Goal: Task Accomplishment & Management: Manage account settings

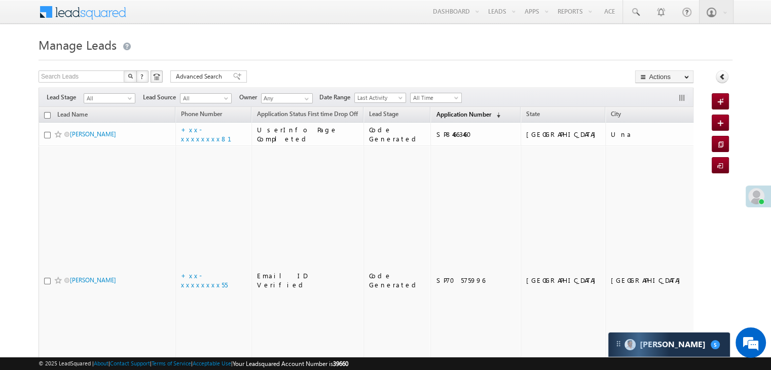
click at [446, 112] on span "Application Number" at bounding box center [463, 115] width 55 height 8
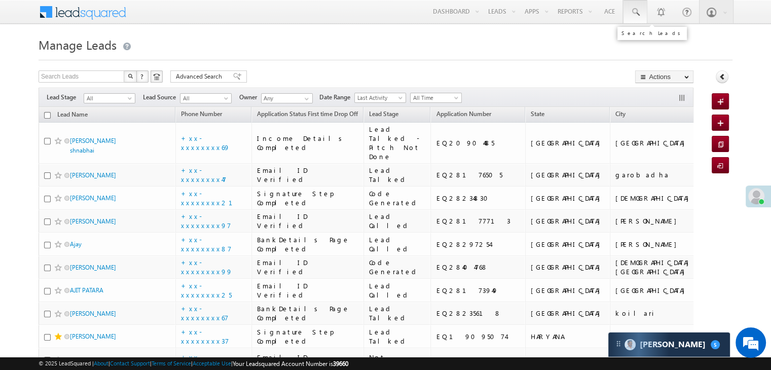
click at [634, 10] on span at bounding box center [635, 12] width 10 height 10
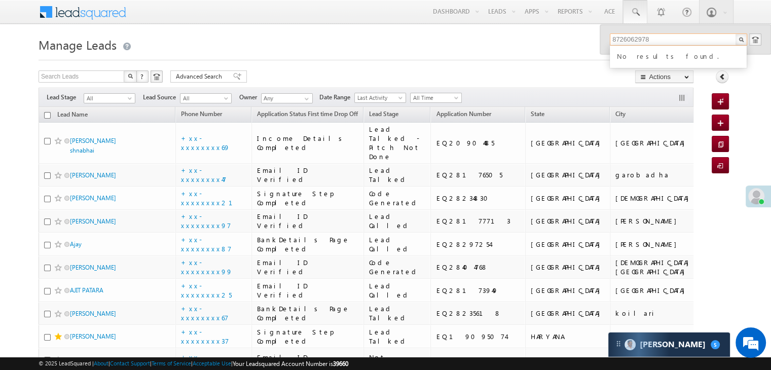
click at [631, 40] on input "8726062978" at bounding box center [678, 39] width 137 height 12
click at [630, 35] on input "8726062978" at bounding box center [678, 39] width 137 height 12
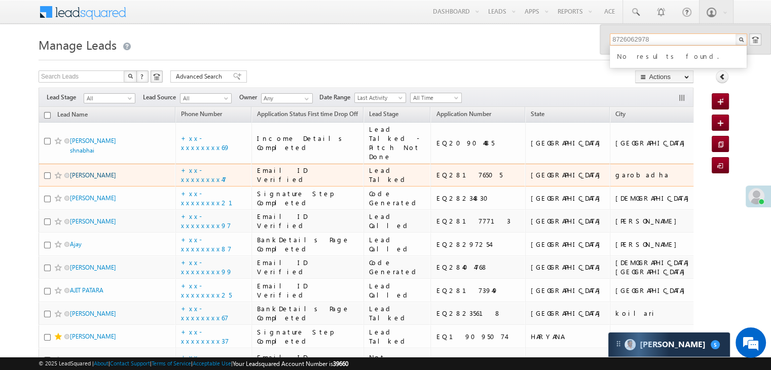
type input "8726062978"
click at [91, 179] on link "Ejajul ahmed" at bounding box center [93, 175] width 46 height 8
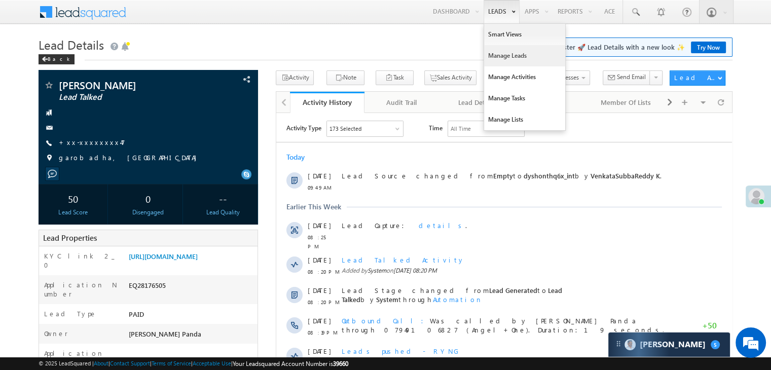
click at [495, 61] on link "Manage Leads" at bounding box center [524, 55] width 81 height 21
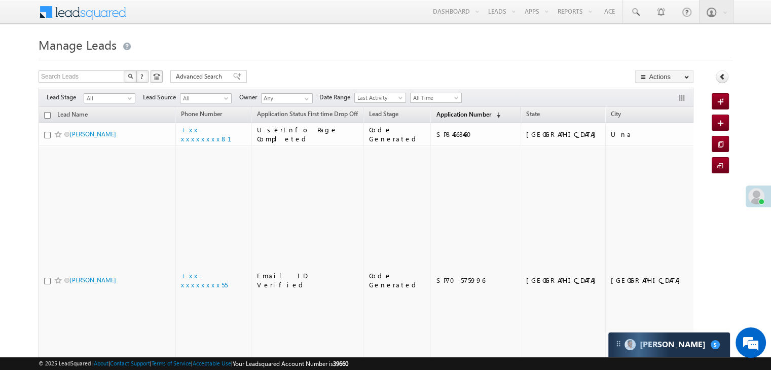
click at [436, 112] on span "Application Number" at bounding box center [463, 115] width 55 height 8
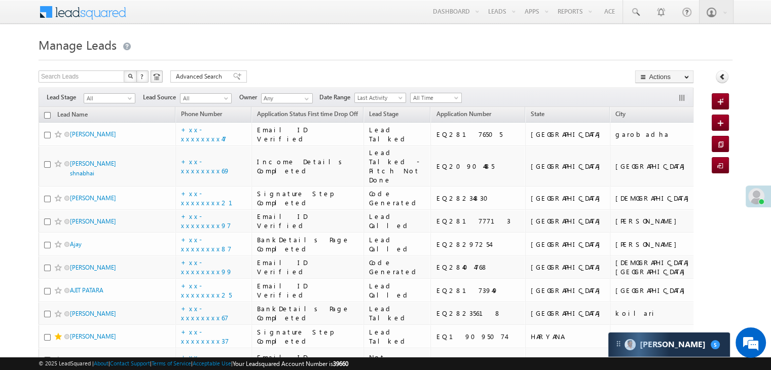
click at [755, 195] on span at bounding box center [756, 196] width 16 height 16
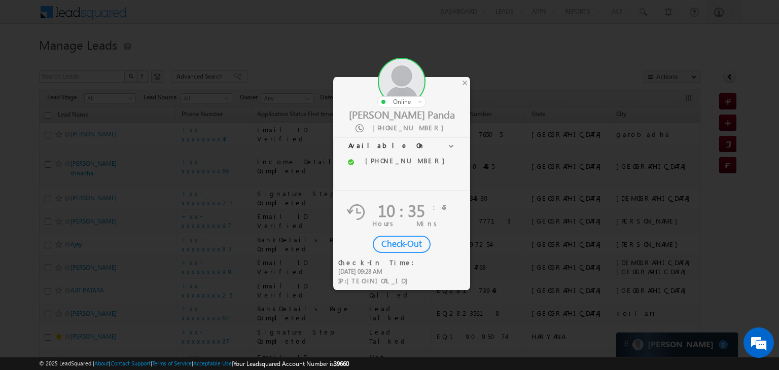
click at [405, 242] on div "Check-Out" at bounding box center [402, 244] width 58 height 17
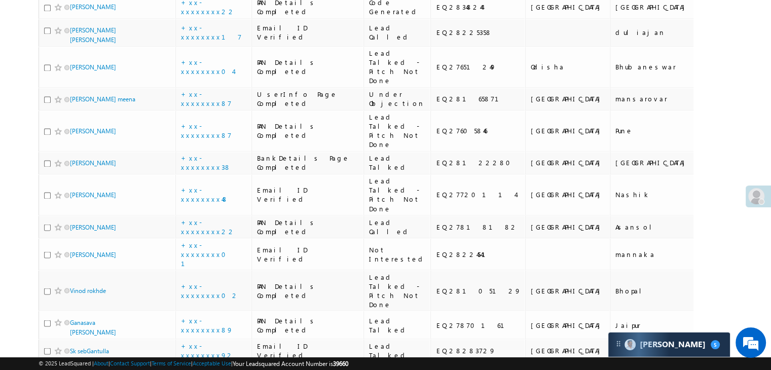
scroll to position [1724, 0]
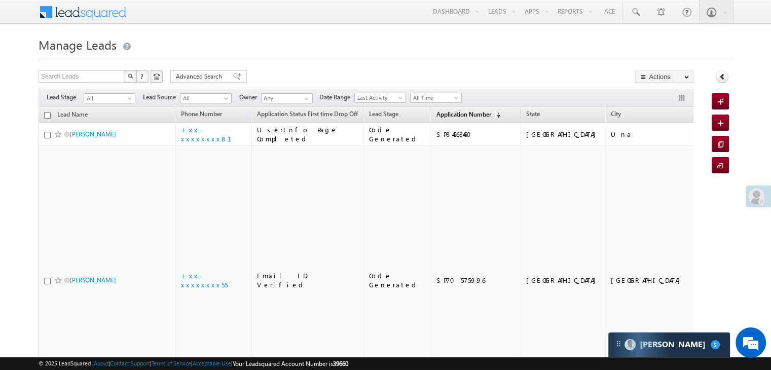
click at [436, 114] on span "Application Number" at bounding box center [463, 115] width 55 height 8
click at [448, 116] on span "Application Number" at bounding box center [463, 115] width 55 height 8
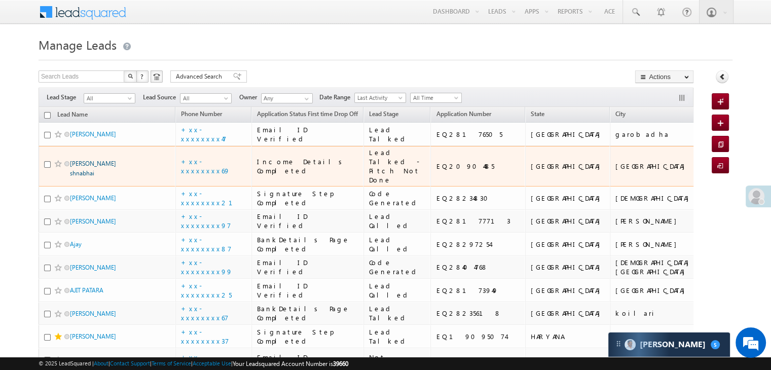
click at [101, 177] on link "Damor Hiteshbhai shnabhai" at bounding box center [93, 168] width 46 height 17
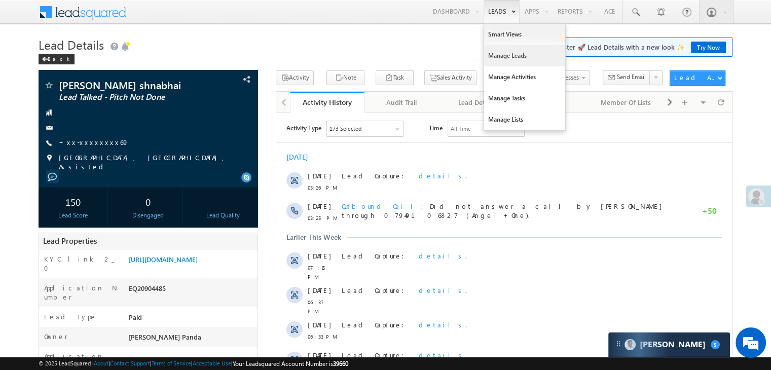
click at [511, 58] on link "Manage Leads" at bounding box center [524, 55] width 81 height 21
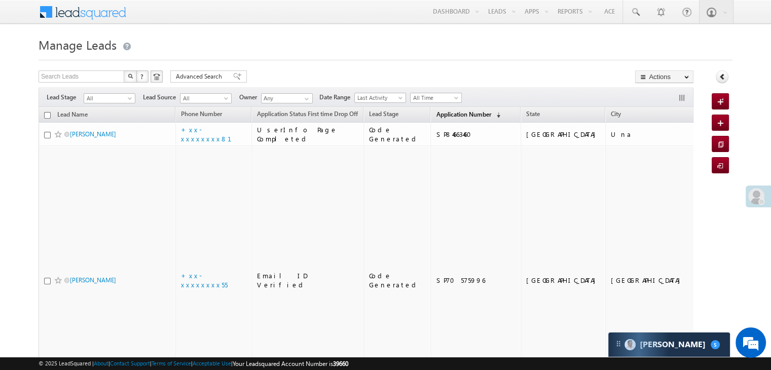
click at [436, 111] on span "Application Number" at bounding box center [463, 115] width 55 height 8
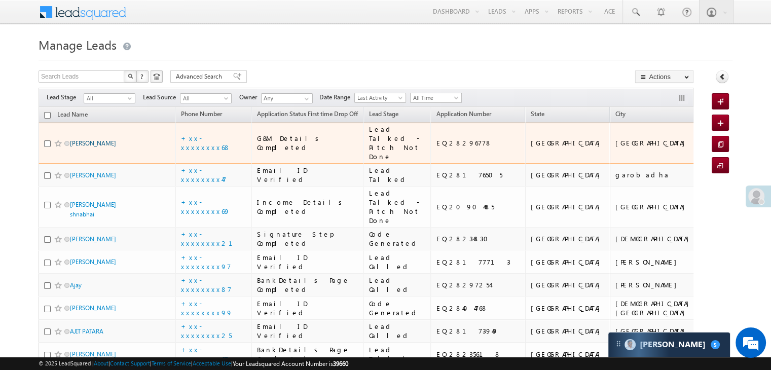
click at [94, 147] on link "[PERSON_NAME]" at bounding box center [93, 143] width 46 height 8
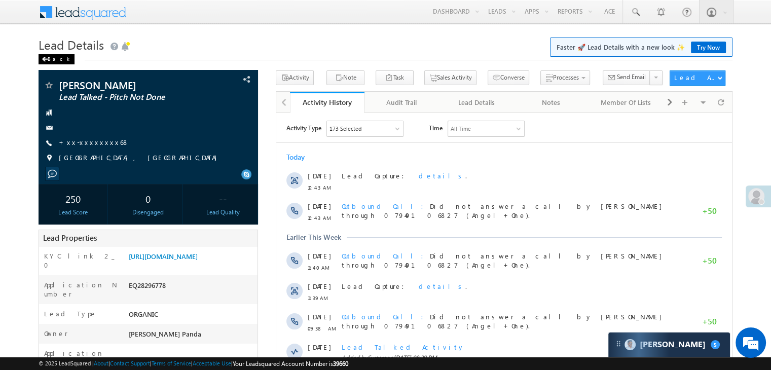
click at [52, 59] on div "Back" at bounding box center [57, 59] width 36 height 10
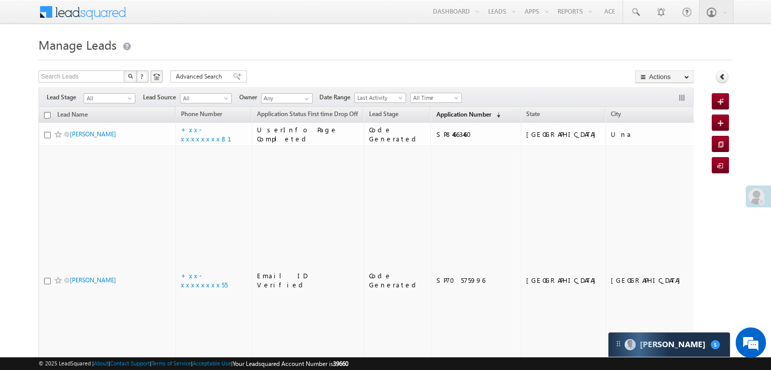
click at [449, 115] on span "Application Number" at bounding box center [463, 115] width 55 height 8
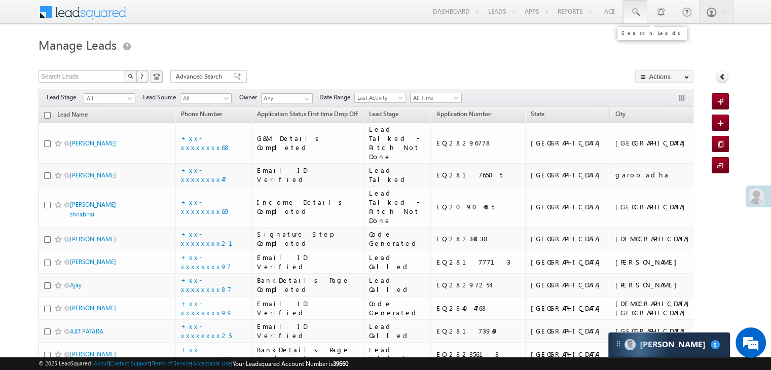
click at [635, 15] on span at bounding box center [635, 12] width 10 height 10
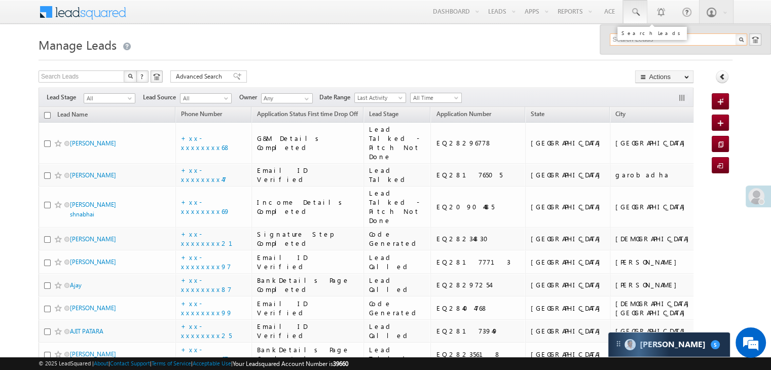
paste input "EQ28394771"
type input "EQ28394771"
click at [631, 56] on div "[PERSON_NAME]" at bounding box center [683, 54] width 136 height 11
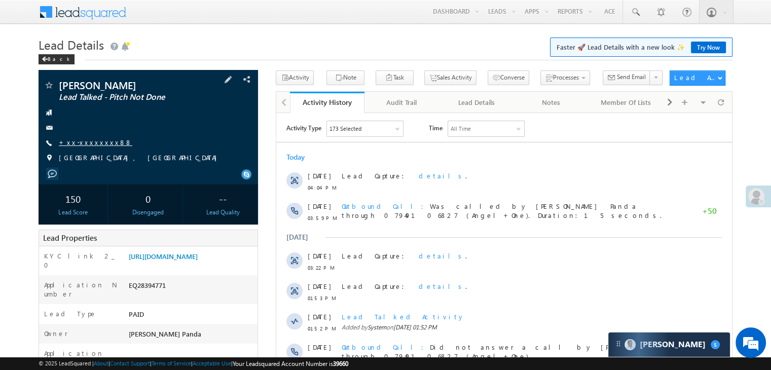
click at [97, 142] on link "+xx-xxxxxxxx88" at bounding box center [96, 142] width 74 height 9
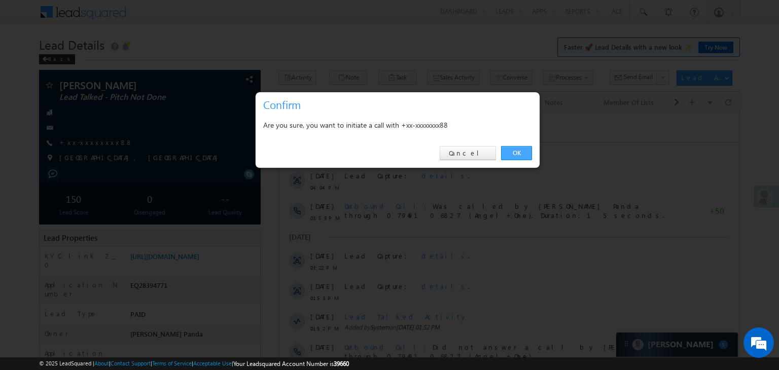
click at [518, 150] on link "OK" at bounding box center [516, 153] width 31 height 14
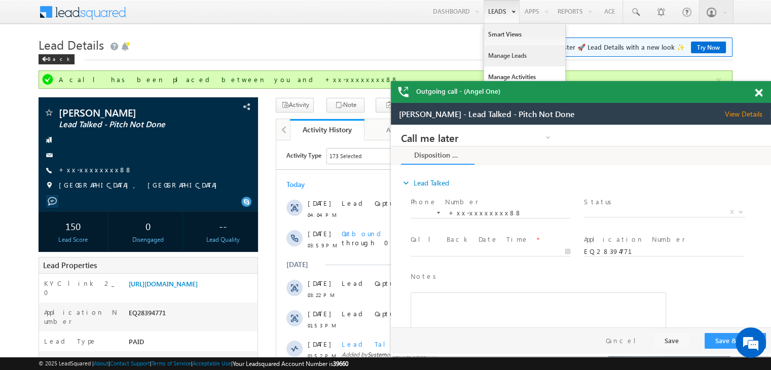
click at [263, 147] on link "Manage Leads" at bounding box center [141, 152] width 243 height 11
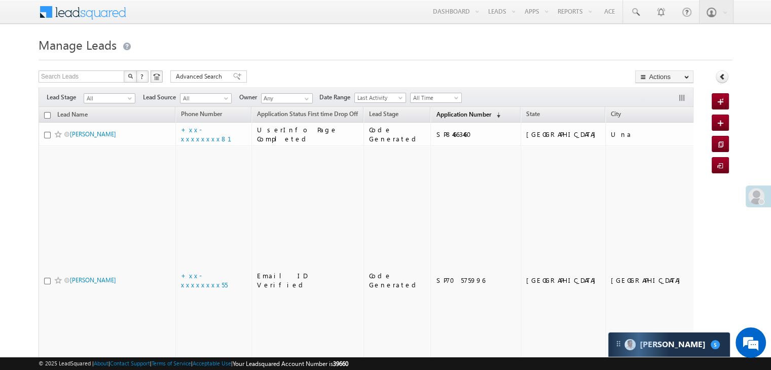
click at [439, 116] on span "Application Number" at bounding box center [463, 115] width 55 height 8
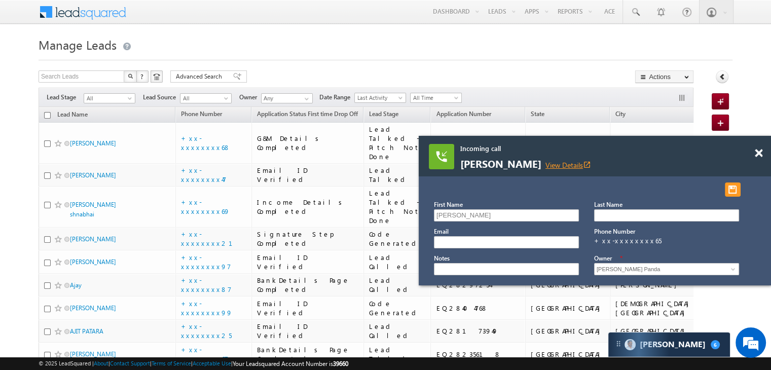
click at [563, 163] on link "View Details open_in_new" at bounding box center [569, 165] width 46 height 10
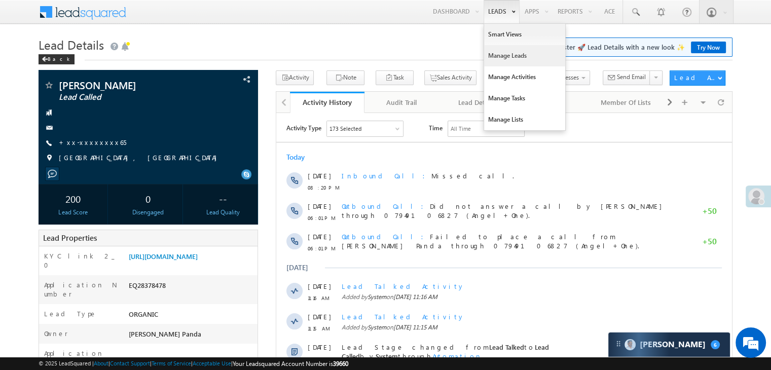
click at [507, 56] on link "Manage Leads" at bounding box center [524, 55] width 81 height 21
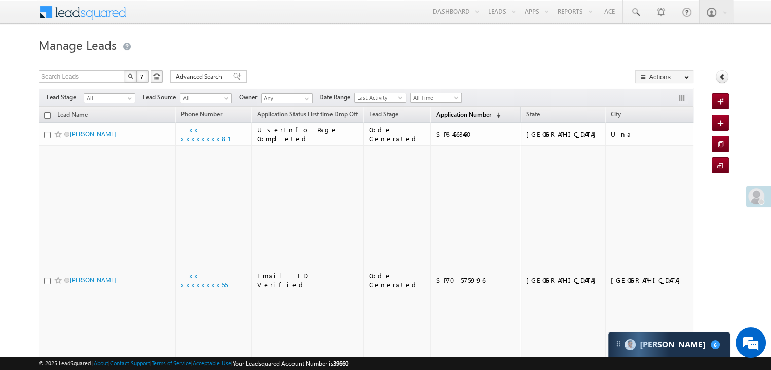
click at [438, 112] on span "Application Number" at bounding box center [463, 115] width 55 height 8
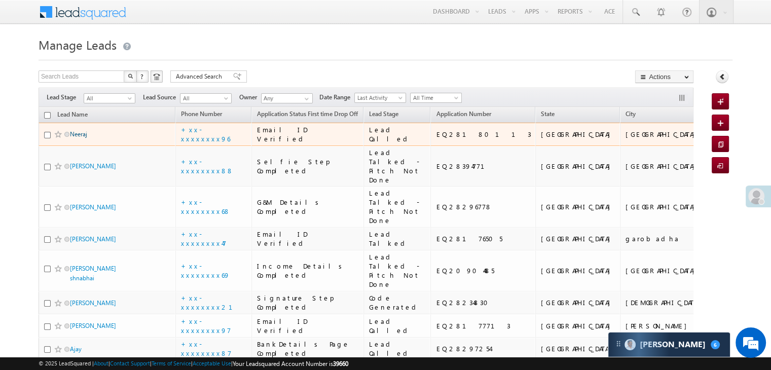
click at [81, 138] on link "Neeraj" at bounding box center [78, 134] width 17 height 8
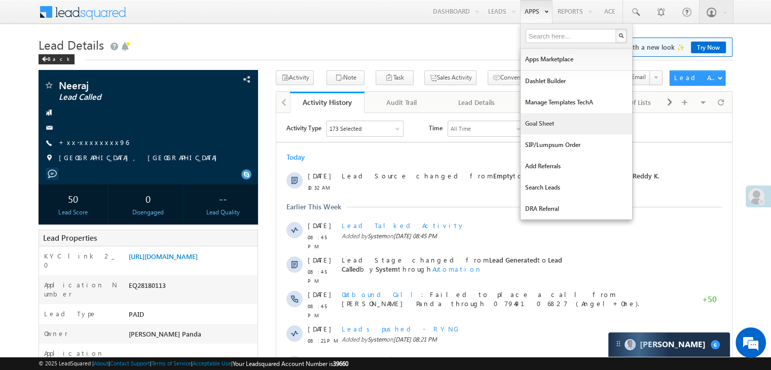
click at [533, 121] on link "Goal Sheet" at bounding box center [577, 123] width 112 height 21
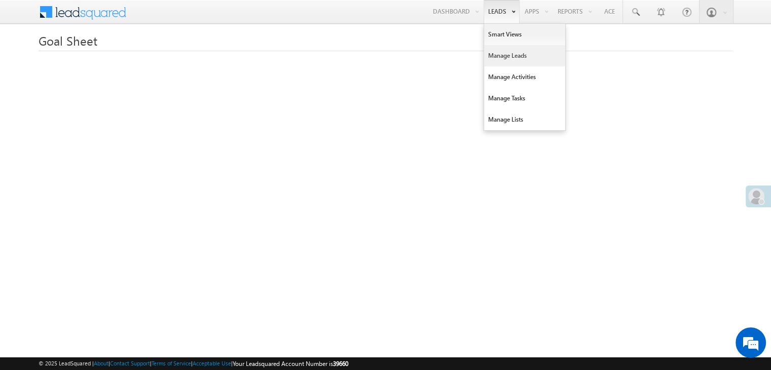
click at [508, 57] on link "Manage Leads" at bounding box center [524, 55] width 81 height 21
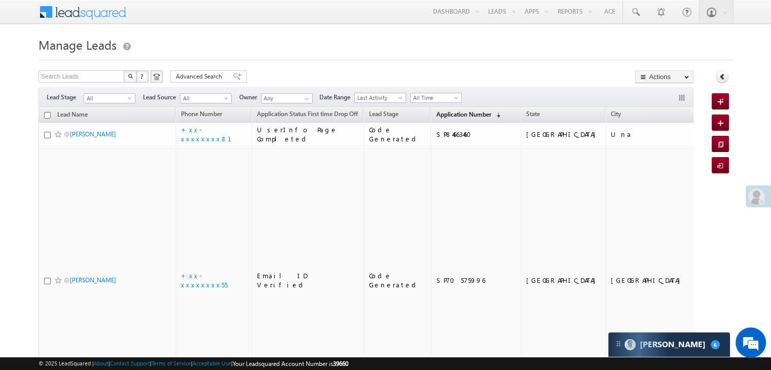
click at [436, 114] on span "Application Number" at bounding box center [463, 115] width 55 height 8
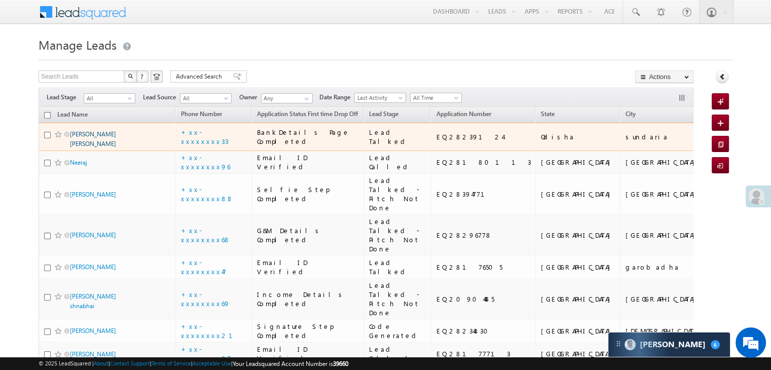
click at [99, 148] on link "[PERSON_NAME] [PERSON_NAME]" at bounding box center [93, 138] width 46 height 17
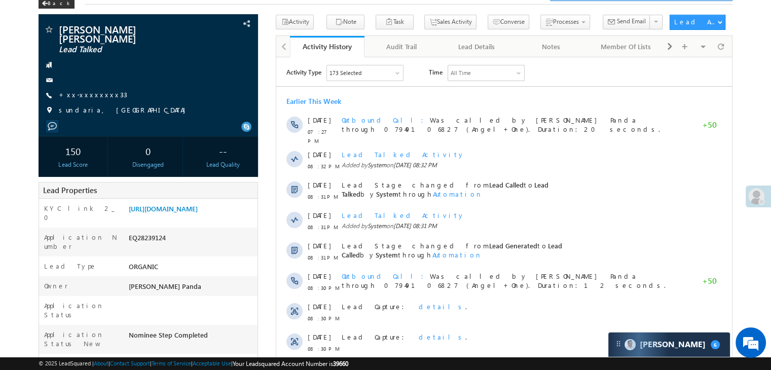
scroll to position [51, 0]
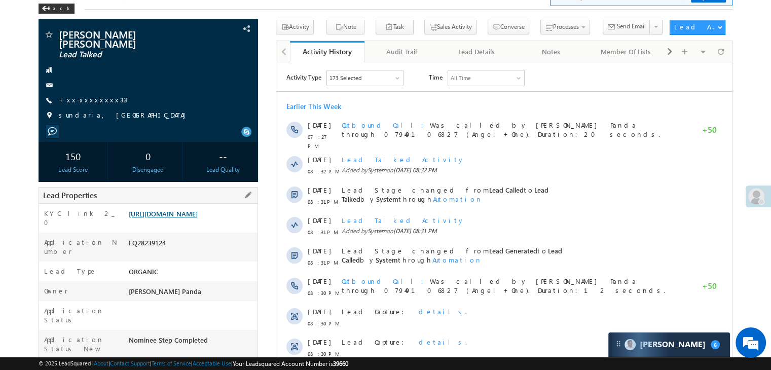
click at [195, 218] on link "[URL][DOMAIN_NAME]" at bounding box center [163, 213] width 69 height 9
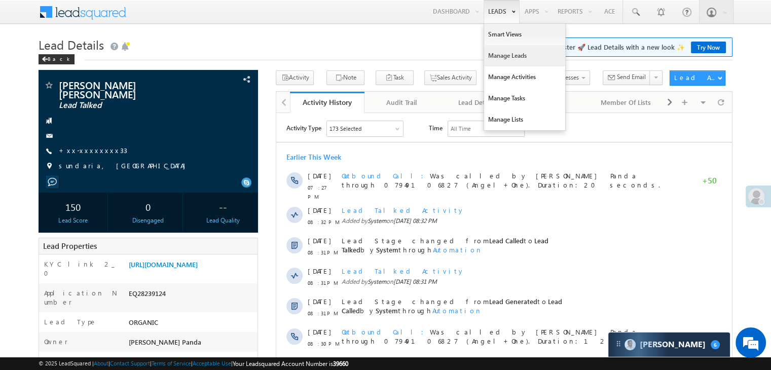
click at [495, 55] on link "Manage Leads" at bounding box center [524, 55] width 81 height 21
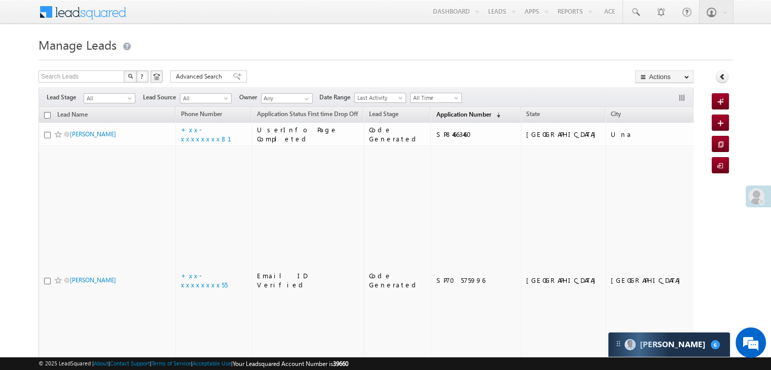
click at [448, 115] on span "Application Number" at bounding box center [463, 115] width 55 height 8
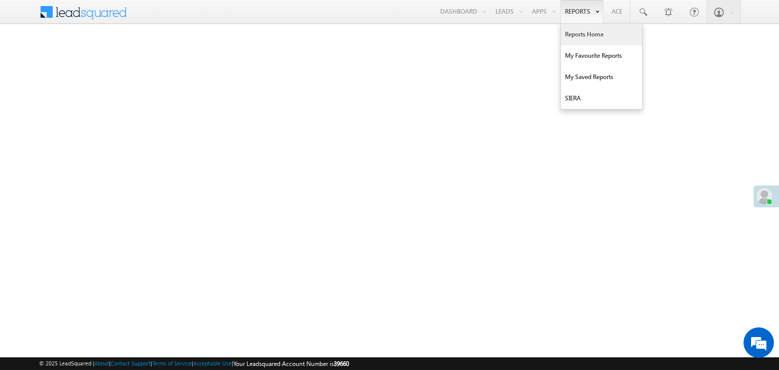
click at [586, 32] on link "Reports Home" at bounding box center [601, 34] width 81 height 21
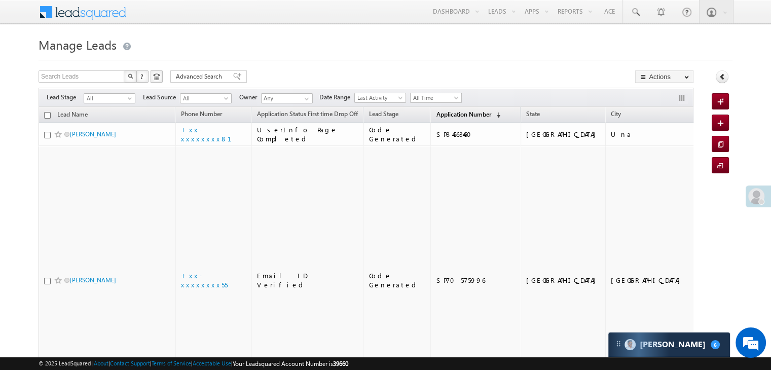
click at [436, 116] on span "Application Number" at bounding box center [463, 115] width 55 height 8
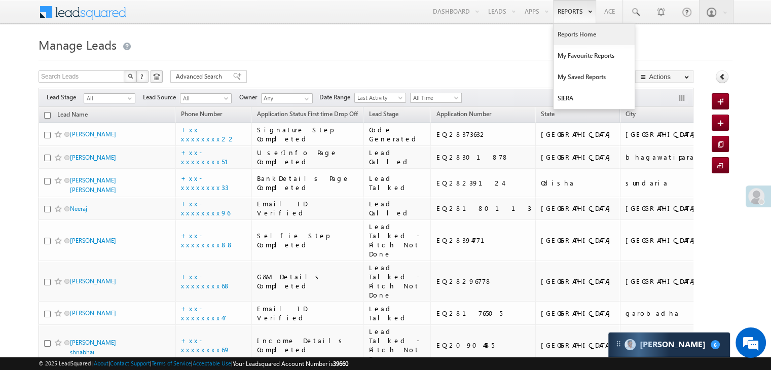
click at [577, 33] on link "Reports Home" at bounding box center [594, 34] width 81 height 21
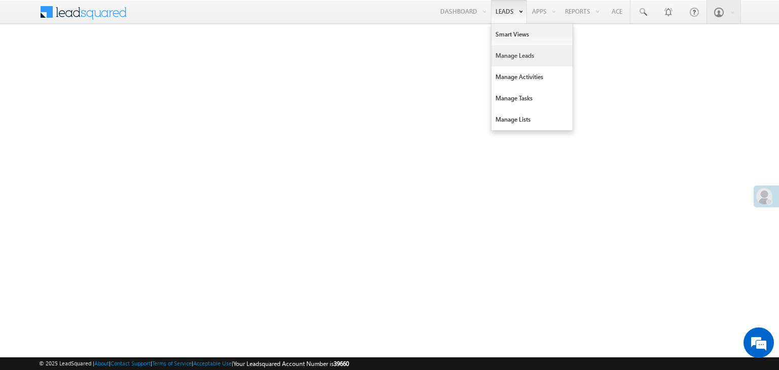
click at [513, 53] on link "Manage Leads" at bounding box center [531, 55] width 81 height 21
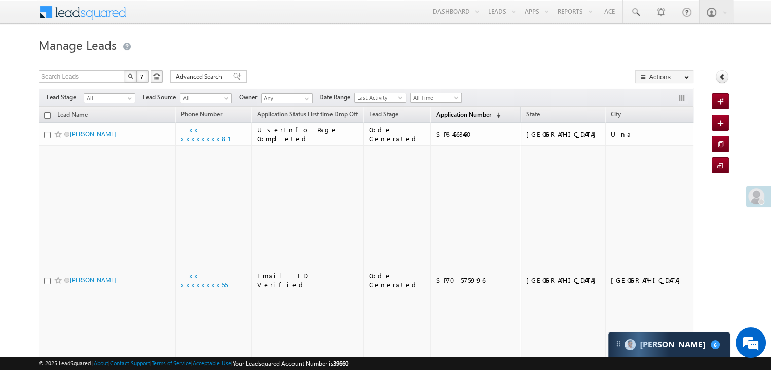
click at [445, 118] on span "Application Number" at bounding box center [463, 115] width 55 height 8
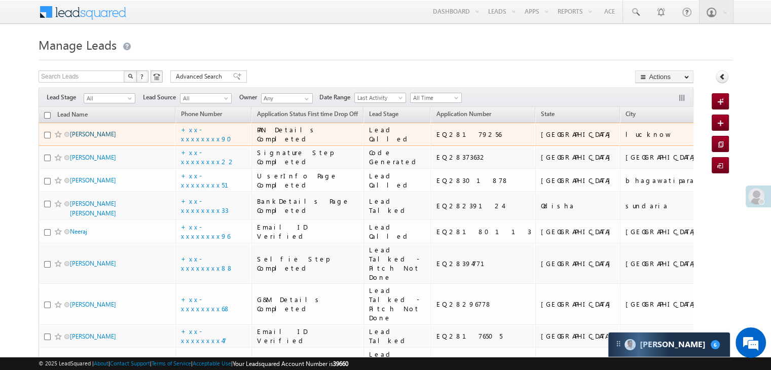
click at [103, 138] on link "[PERSON_NAME]" at bounding box center [93, 134] width 46 height 8
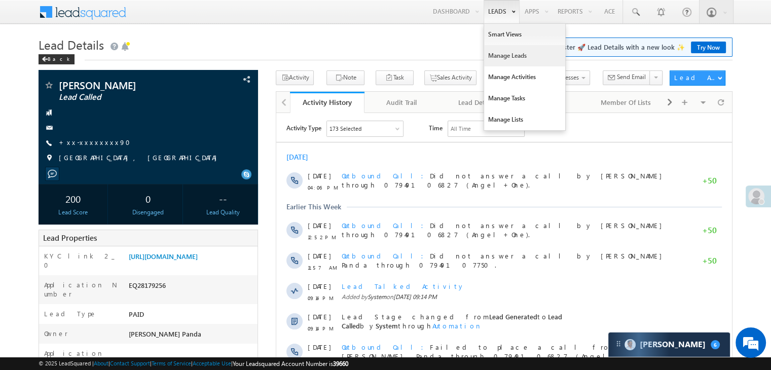
click at [505, 54] on link "Manage Leads" at bounding box center [524, 55] width 81 height 21
